Goal: Information Seeking & Learning: Learn about a topic

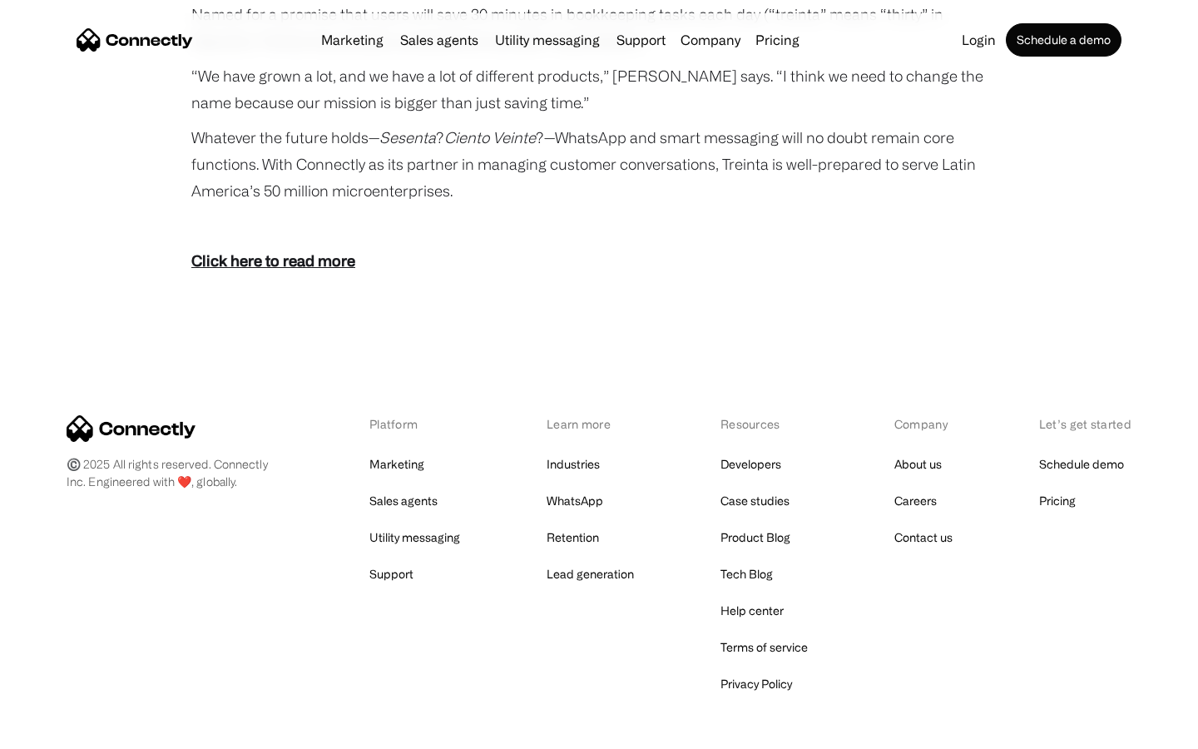
scroll to position [3063, 0]
